Goal: Check status

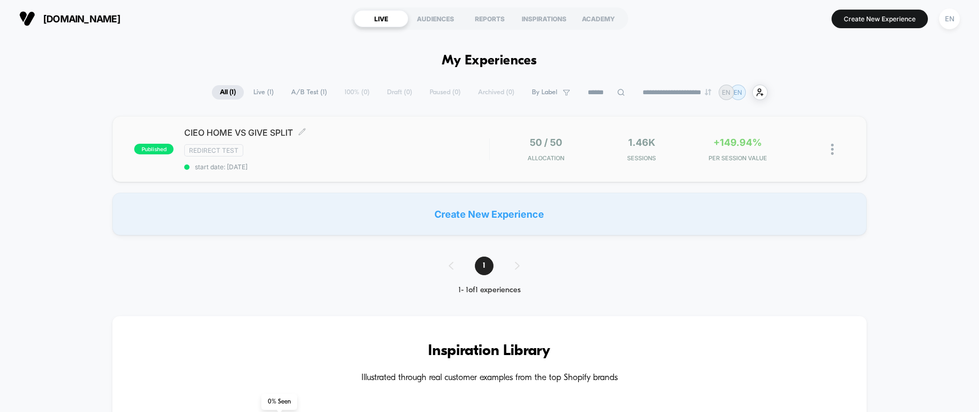
click at [416, 157] on div "CIEO HOME VS GIVE SPLIT Click to edit experience details Click to edit experien…" at bounding box center [336, 149] width 305 height 44
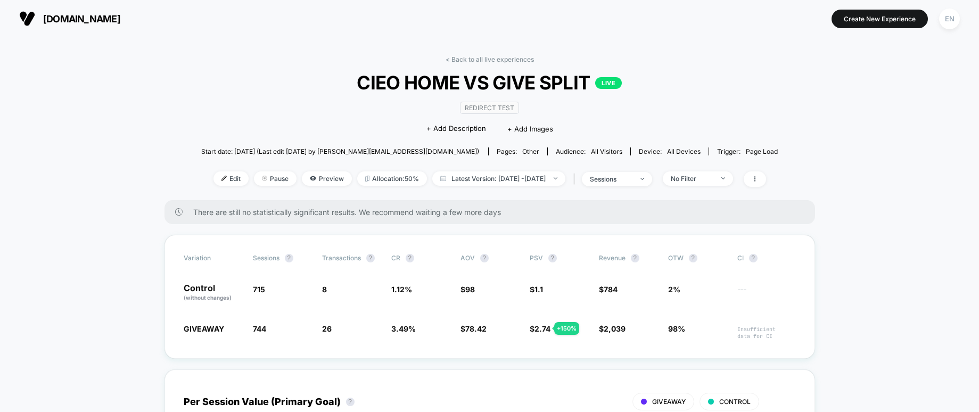
scroll to position [7, 0]
